Goal: Task Accomplishment & Management: Complete application form

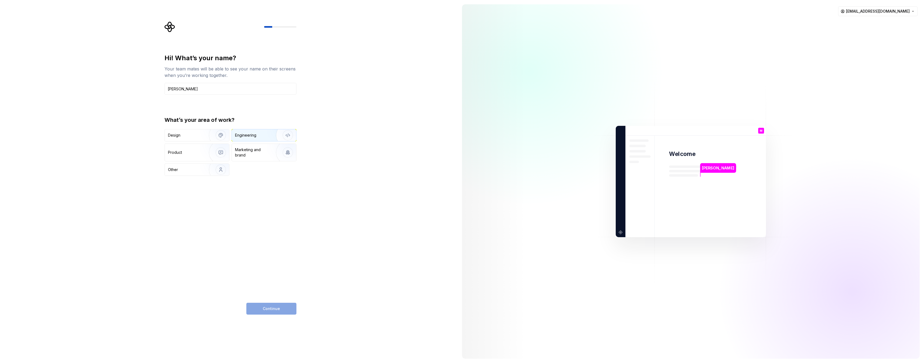
type input "[PERSON_NAME]"
click at [264, 136] on div "Engineering" at bounding box center [256, 135] width 43 height 5
click at [191, 136] on div "Design" at bounding box center [185, 135] width 34 height 5
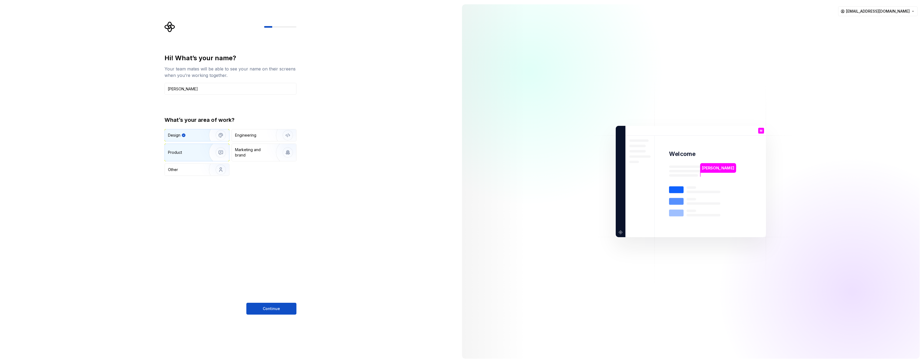
click at [194, 154] on div "Product" at bounding box center [186, 152] width 36 height 5
click at [255, 135] on div "Engineering" at bounding box center [245, 135] width 21 height 5
click at [268, 306] on button "Continue" at bounding box center [271, 309] width 50 height 12
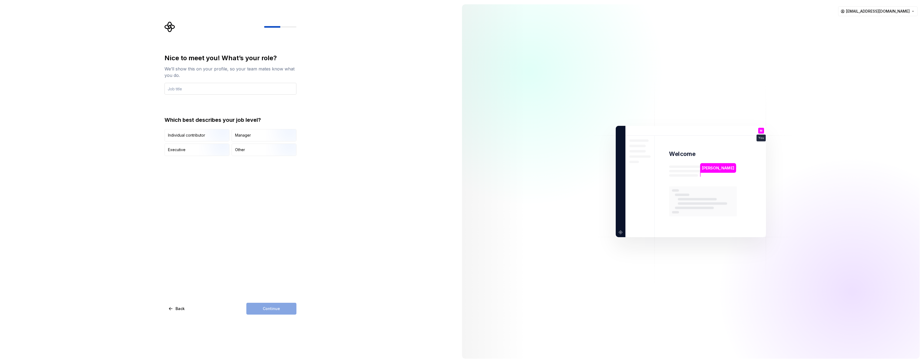
click at [216, 90] on input "text" at bounding box center [230, 89] width 132 height 12
type input "CTO"
click at [208, 152] on img "button" at bounding box center [216, 157] width 34 height 36
click at [269, 308] on span "Continue" at bounding box center [271, 308] width 17 height 5
type input "Foxtek Systems"
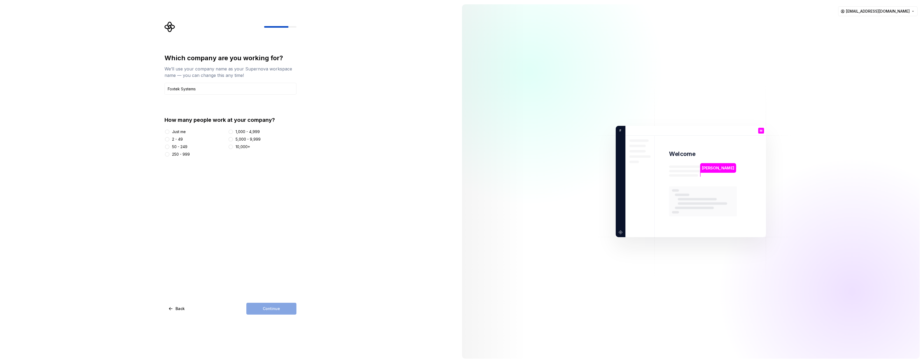
click at [180, 139] on div "2 - 49" at bounding box center [177, 139] width 11 height 5
click at [169, 139] on button "2 - 49" at bounding box center [167, 139] width 4 height 4
click at [269, 307] on span "Continue" at bounding box center [271, 308] width 17 height 5
click at [215, 88] on input "text" at bounding box center [230, 89] width 132 height 12
click at [170, 184] on button "We don't have a dedicated design system team" at bounding box center [168, 183] width 8 height 4
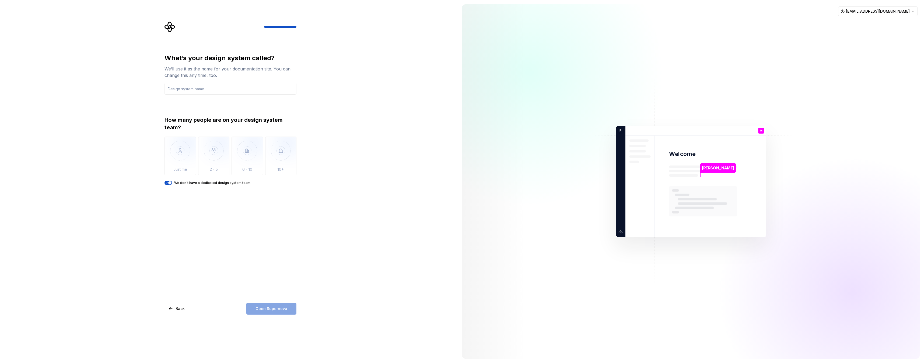
click at [255, 310] on div "Open Supernova" at bounding box center [271, 309] width 50 height 12
click at [187, 89] on input "text" at bounding box center [230, 89] width 132 height 12
type input "LinenTech"
click at [262, 306] on span "Open Supernova" at bounding box center [271, 308] width 32 height 5
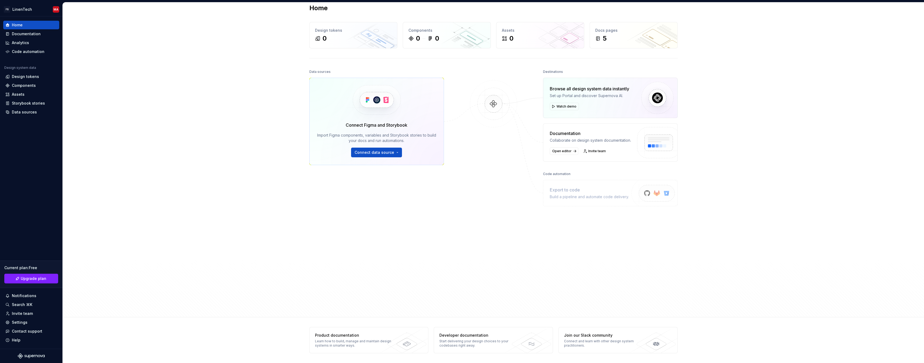
scroll to position [8, 0]
click at [29, 76] on div "Design tokens" at bounding box center [25, 76] width 27 height 5
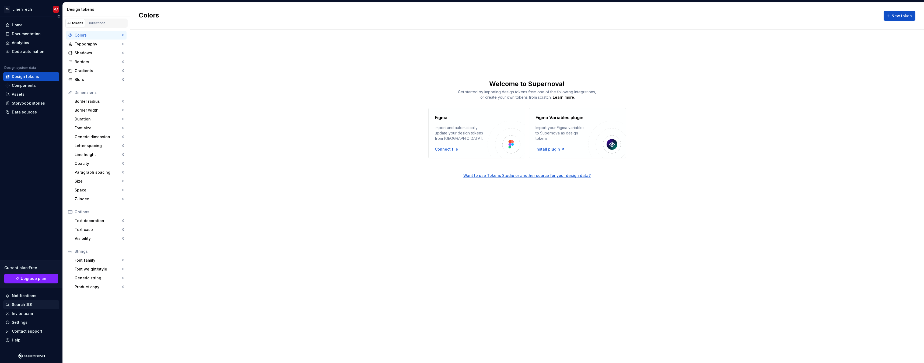
click at [14, 304] on div "Search ⌘K" at bounding box center [22, 304] width 20 height 5
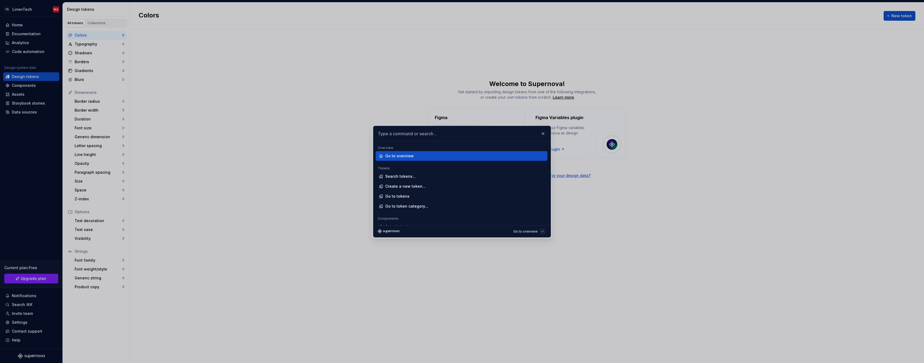
drag, startPoint x: 546, startPoint y: 137, endPoint x: 544, endPoint y: 134, distance: 3.9
click at [546, 137] on button "button" at bounding box center [543, 134] width 8 height 8
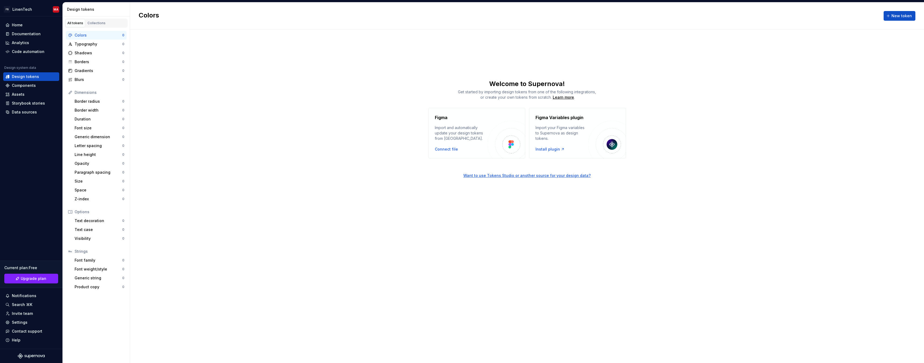
click at [544, 134] on div "Import your Figma variables to Supernova as design tokens." at bounding box center [561, 133] width 53 height 16
click at [26, 25] on div "Home" at bounding box center [31, 24] width 52 height 5
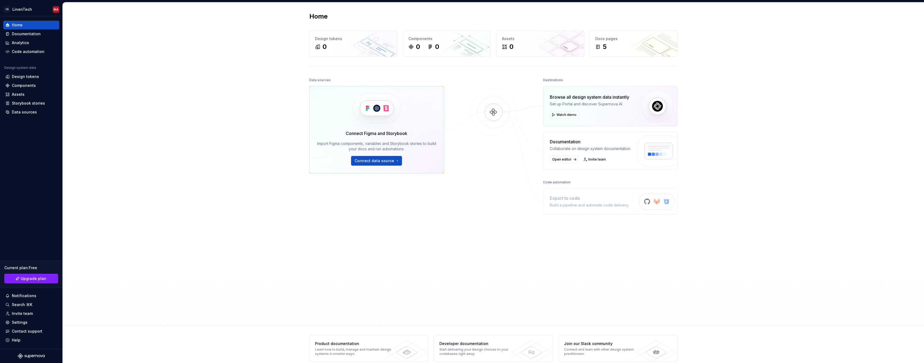
scroll to position [2, 0]
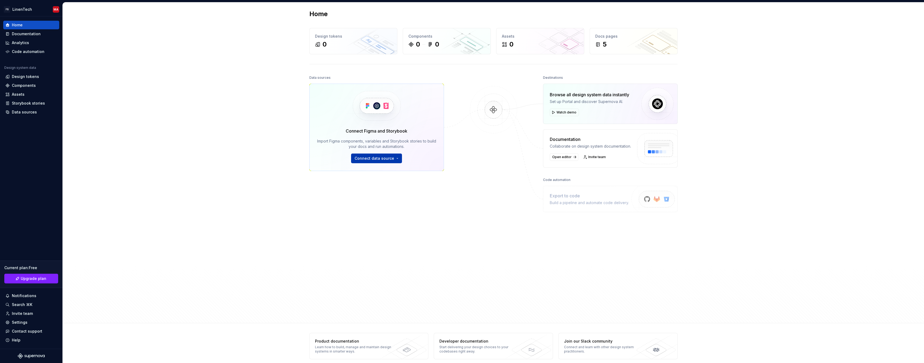
click at [374, 154] on button "Connect data source" at bounding box center [376, 159] width 51 height 10
click at [484, 203] on div at bounding box center [494, 183] width 54 height 218
